Goal: Information Seeking & Learning: Check status

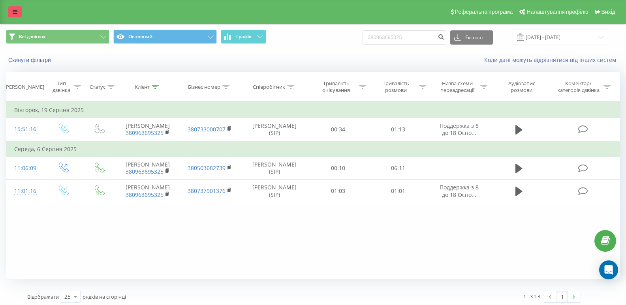
click at [15, 13] on icon at bounding box center [15, 12] width 5 height 6
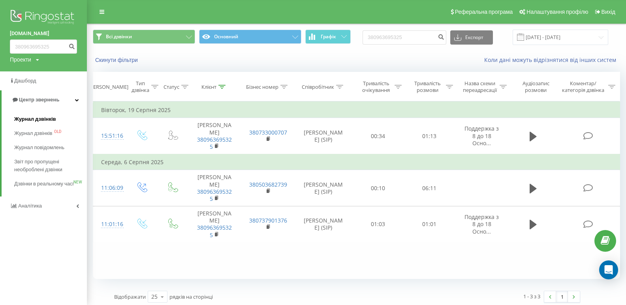
click at [36, 120] on span "Журнал дзвінків" at bounding box center [35, 119] width 42 height 8
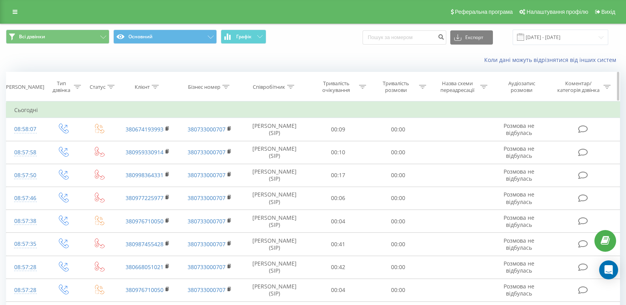
click at [292, 88] on icon at bounding box center [290, 87] width 7 height 4
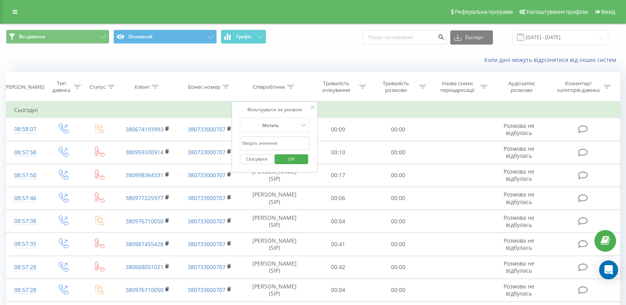
click at [283, 141] on input "text" at bounding box center [275, 144] width 70 height 14
type input "болковенко [PERSON_NAME]"
click at [298, 160] on span "OK" at bounding box center [292, 159] width 22 height 12
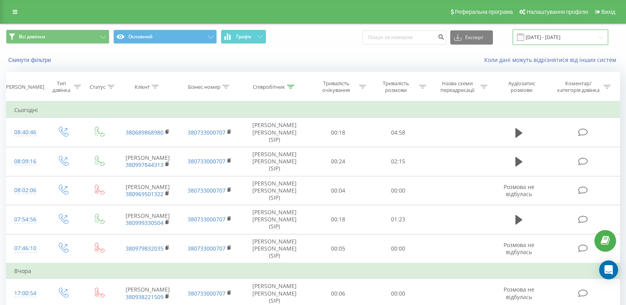
click at [544, 37] on input "[DATE] - [DATE]" at bounding box center [561, 37] width 96 height 15
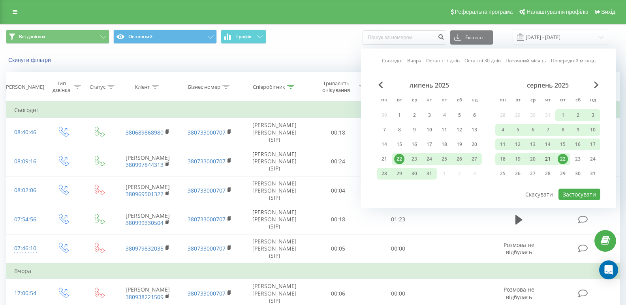
click at [548, 156] on div "21" at bounding box center [548, 159] width 10 height 10
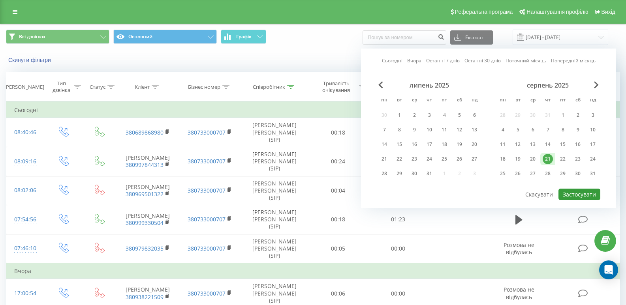
click at [576, 194] on button "Застосувати" at bounding box center [580, 194] width 42 height 11
type input "[DATE] - [DATE]"
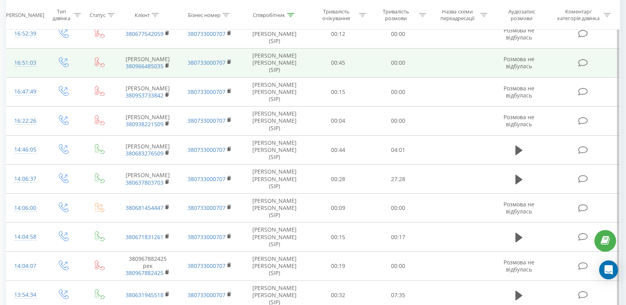
scroll to position [158, 0]
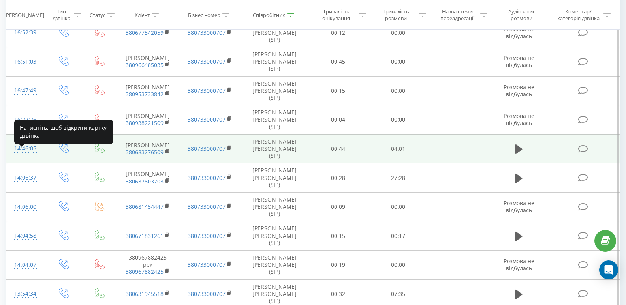
drag, startPoint x: 14, startPoint y: 156, endPoint x: 36, endPoint y: 157, distance: 21.7
click at [36, 156] on div "14:46:05" at bounding box center [25, 148] width 23 height 15
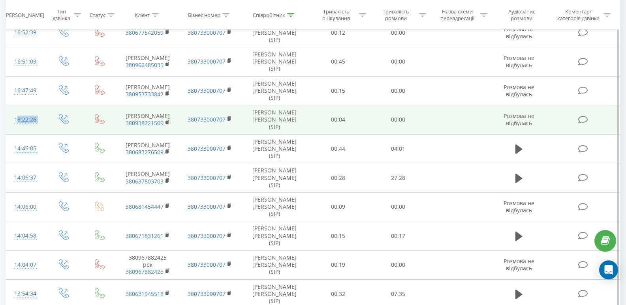
drag, startPoint x: 14, startPoint y: 127, endPoint x: 47, endPoint y: 130, distance: 32.5
click at [47, 130] on tr "16:22:26 [PERSON_NAME] 380938221509 380733000707 [PERSON_NAME] [PERSON_NAME] (S…" at bounding box center [313, 120] width 614 height 29
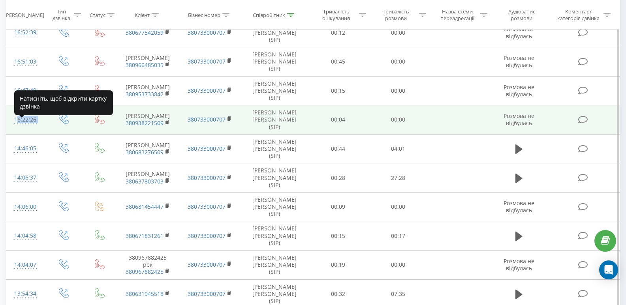
copy tr "16:22:26"
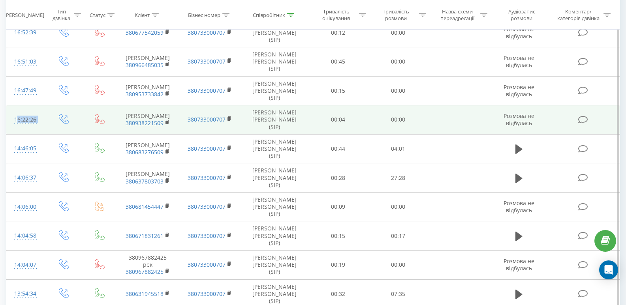
click at [34, 135] on td "16:22:26" at bounding box center [25, 120] width 38 height 29
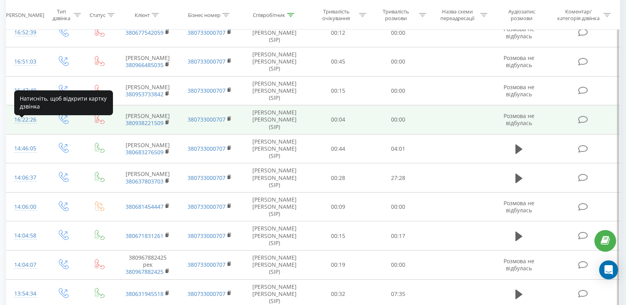
drag, startPoint x: 37, startPoint y: 128, endPoint x: 14, endPoint y: 126, distance: 22.6
click at [14, 126] on td "16:22:26" at bounding box center [25, 120] width 38 height 29
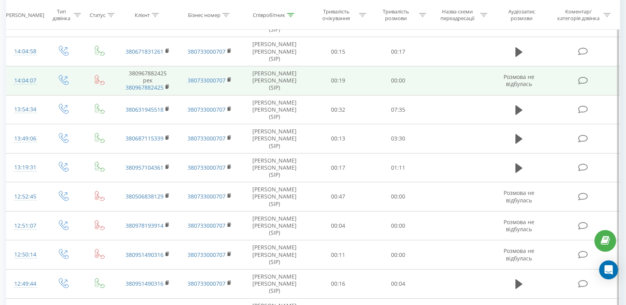
scroll to position [356, 0]
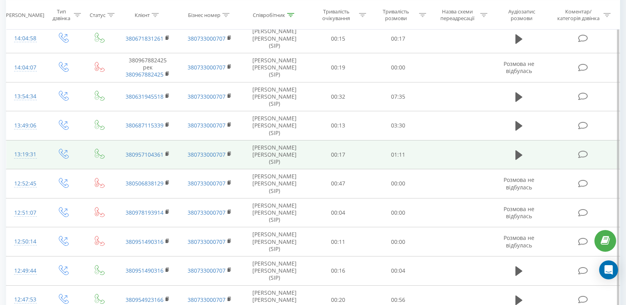
drag, startPoint x: 14, startPoint y: 162, endPoint x: 37, endPoint y: 162, distance: 22.9
click at [37, 162] on td "13:19:31" at bounding box center [25, 154] width 38 height 29
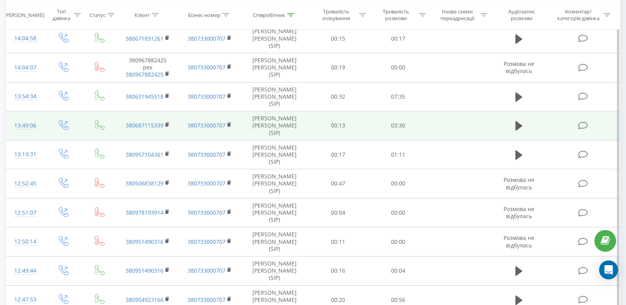
drag, startPoint x: 15, startPoint y: 136, endPoint x: 37, endPoint y: 136, distance: 21.3
click at [37, 136] on td "13:49:06" at bounding box center [25, 125] width 38 height 29
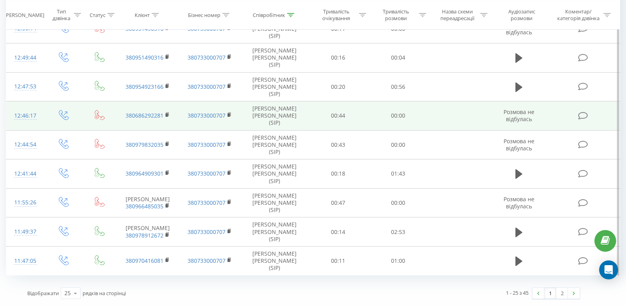
scroll to position [584, 0]
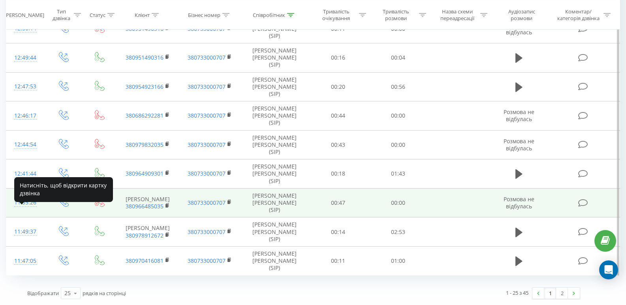
drag, startPoint x: 13, startPoint y: 200, endPoint x: 36, endPoint y: 200, distance: 22.5
click at [36, 200] on td "11:55:26" at bounding box center [25, 202] width 38 height 29
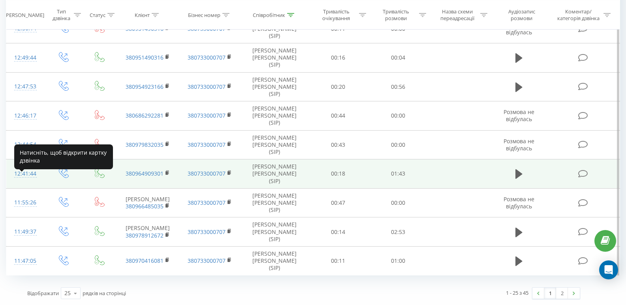
drag, startPoint x: 14, startPoint y: 167, endPoint x: 36, endPoint y: 168, distance: 21.3
click at [36, 168] on div "12:41:44" at bounding box center [25, 173] width 23 height 15
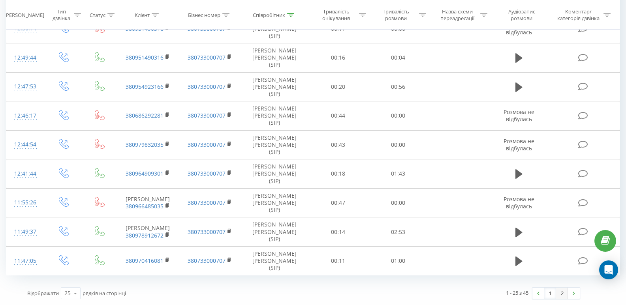
click at [563, 292] on link "2" at bounding box center [562, 293] width 12 height 11
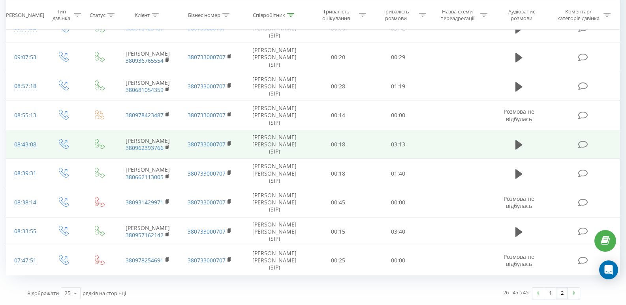
scroll to position [341, 0]
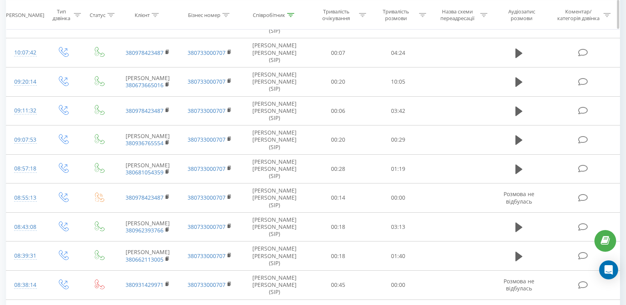
click at [292, 14] on icon at bounding box center [290, 15] width 7 height 4
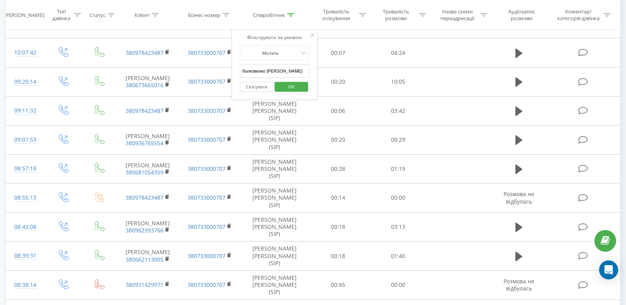
click at [292, 72] on input "болковенко [PERSON_NAME]" at bounding box center [275, 71] width 70 height 14
type input "[PERSON_NAME]"
click at [296, 87] on span "OK" at bounding box center [292, 86] width 22 height 12
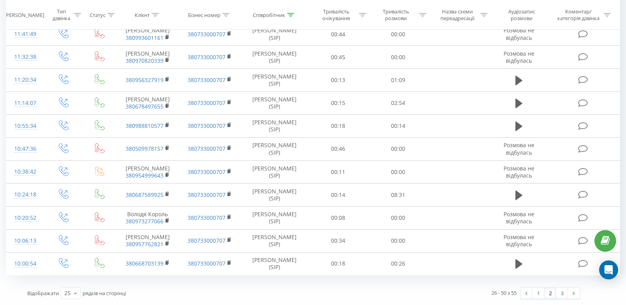
scroll to position [569, 0]
click at [541, 293] on link "1" at bounding box center [539, 293] width 12 height 11
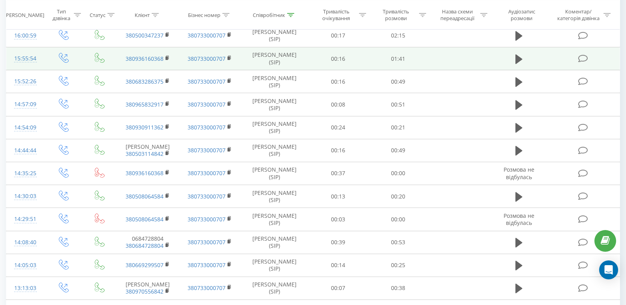
scroll to position [368, 0]
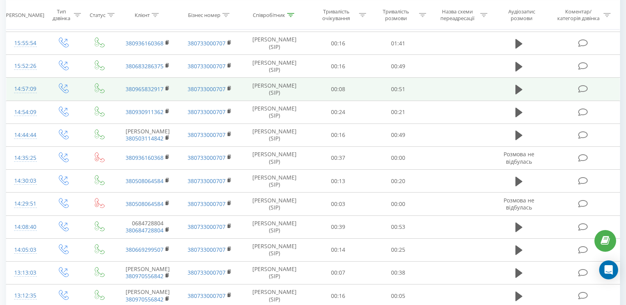
drag, startPoint x: 15, startPoint y: 171, endPoint x: 41, endPoint y: 172, distance: 26.1
click at [41, 101] on td "14:57:09" at bounding box center [25, 89] width 38 height 23
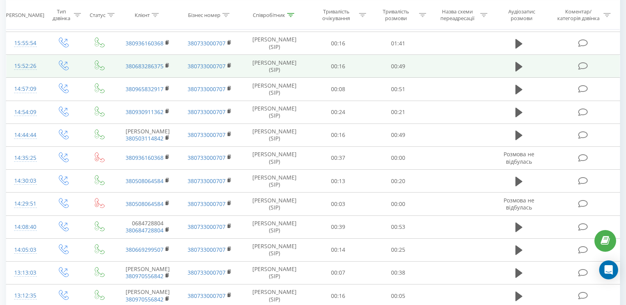
drag, startPoint x: 15, startPoint y: 141, endPoint x: 38, endPoint y: 144, distance: 23.8
click at [38, 78] on td "15:52:26" at bounding box center [25, 66] width 38 height 23
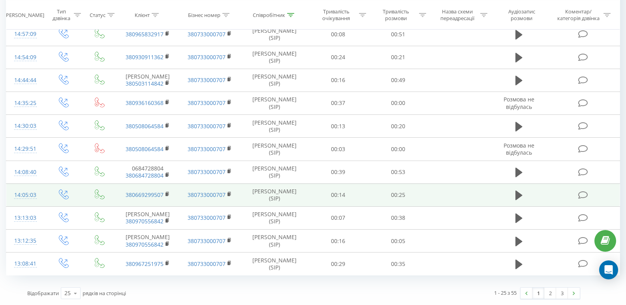
scroll to position [577, 0]
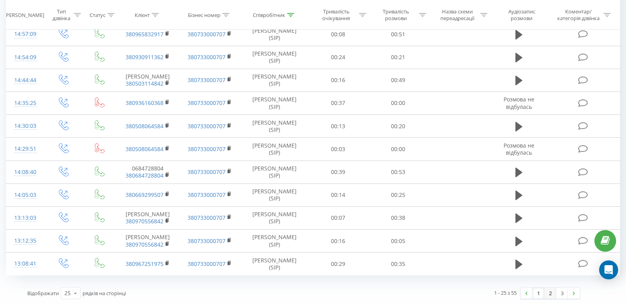
click at [550, 294] on link "2" at bounding box center [551, 293] width 12 height 11
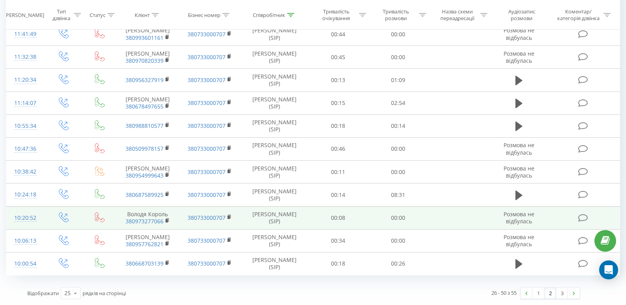
scroll to position [569, 0]
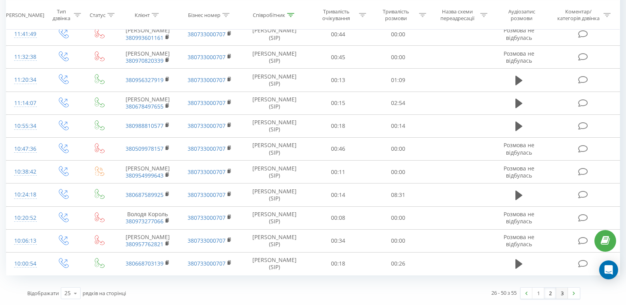
click at [562, 294] on link "3" at bounding box center [562, 293] width 12 height 11
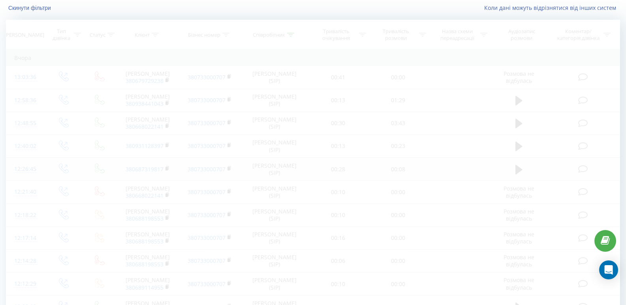
scroll to position [4, 0]
